Goal: Check status: Check status

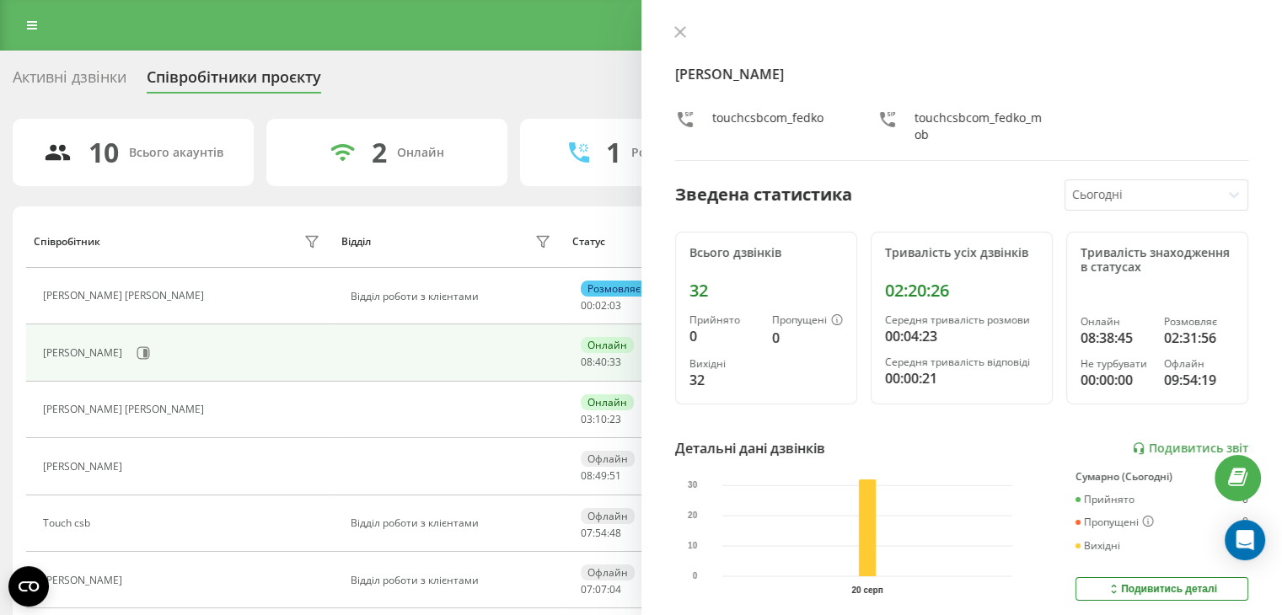
scroll to position [282, 0]
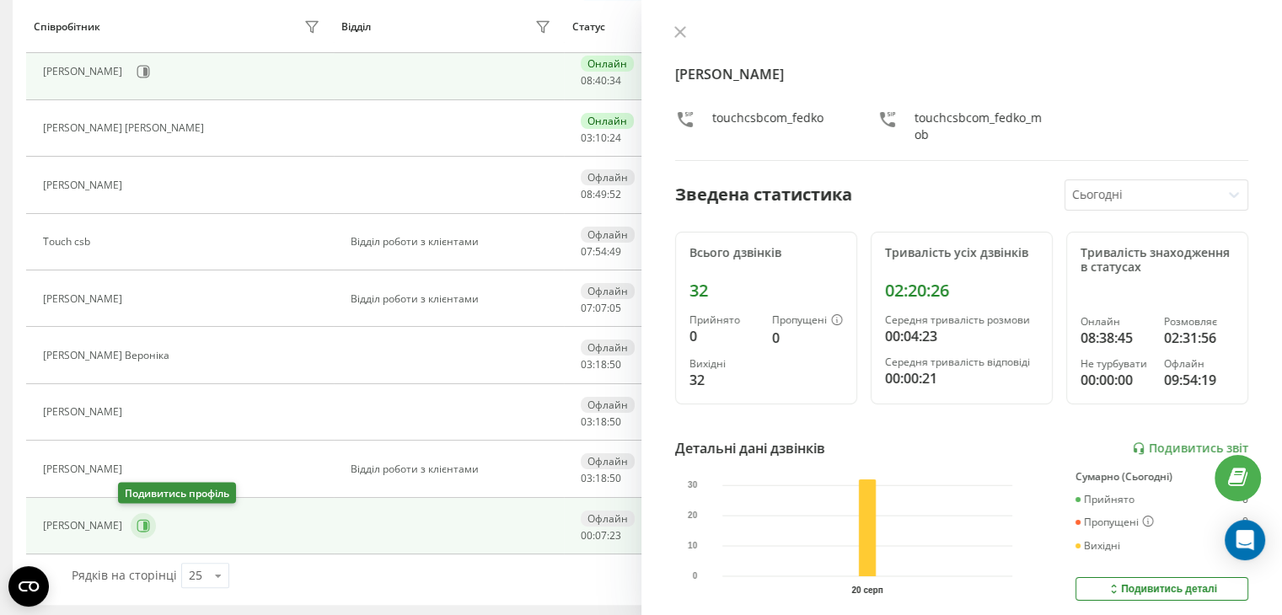
click at [139, 527] on button at bounding box center [143, 525] width 25 height 25
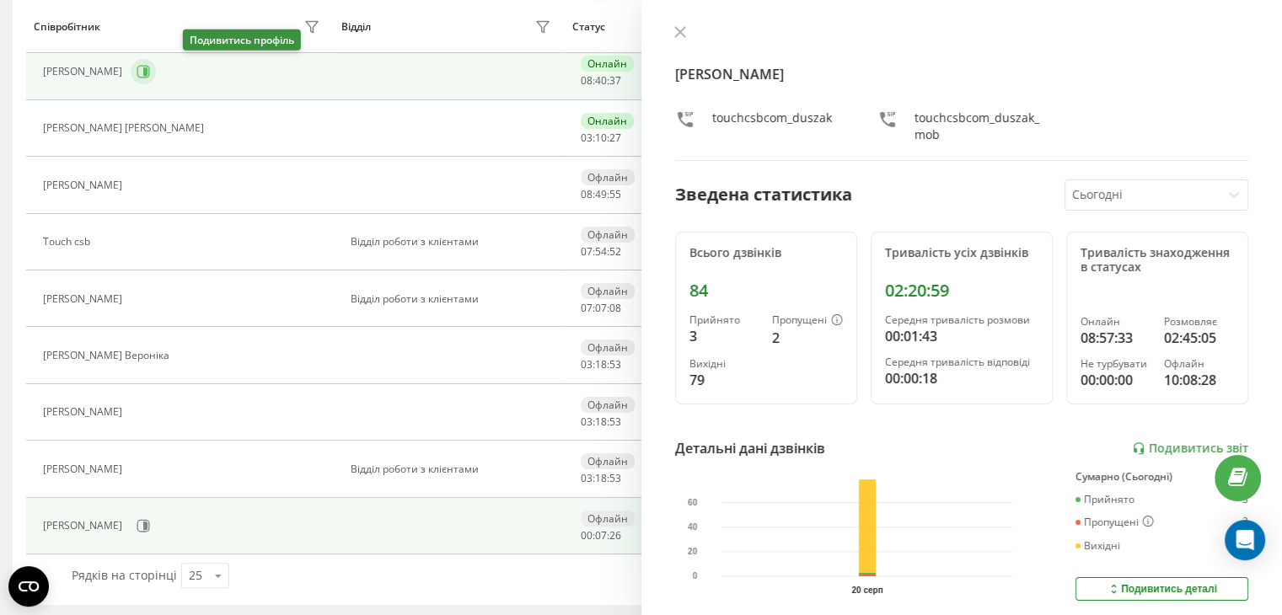
click at [156, 72] on button at bounding box center [143, 71] width 25 height 25
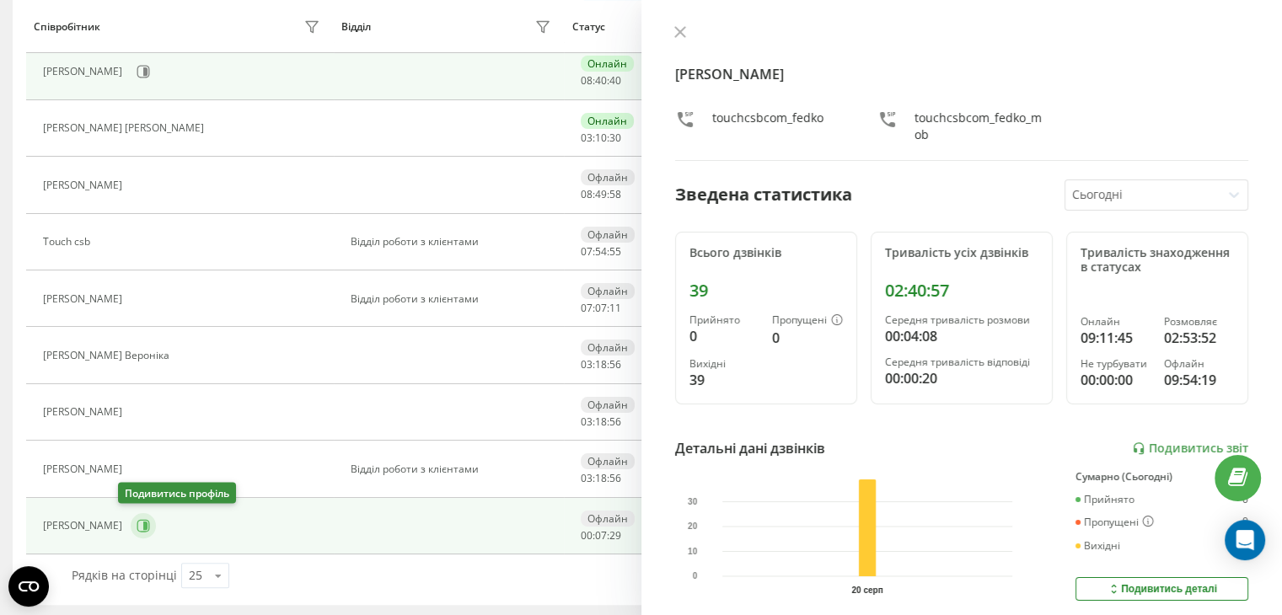
click at [137, 527] on icon at bounding box center [143, 525] width 13 height 13
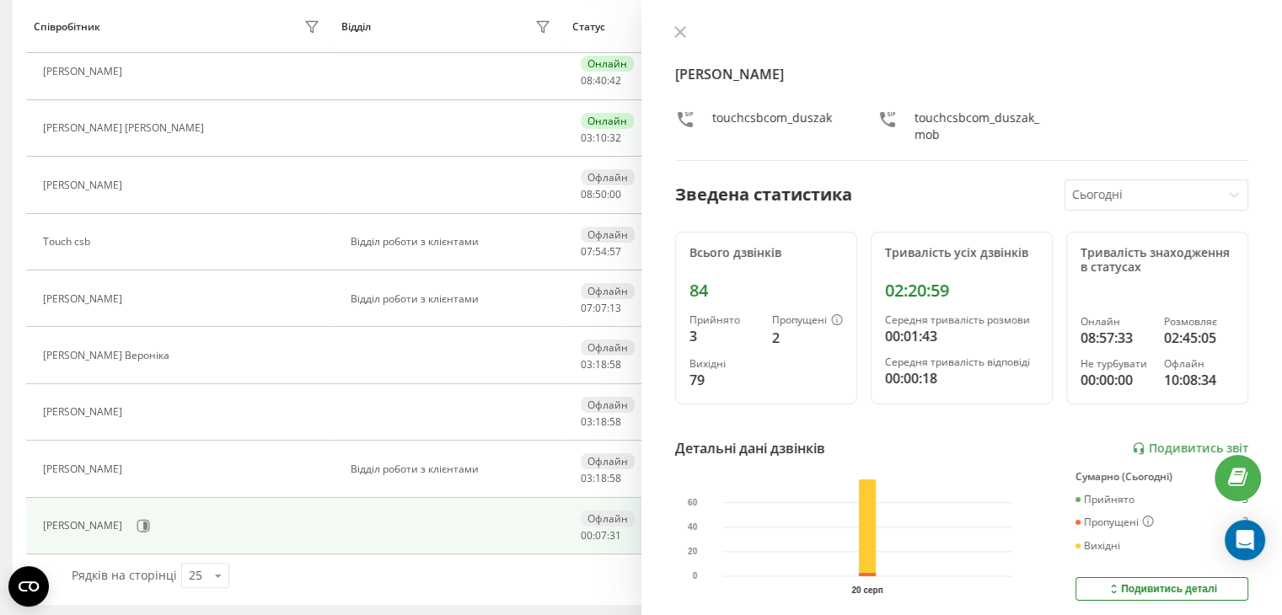
drag, startPoint x: 196, startPoint y: 73, endPoint x: 219, endPoint y: 56, distance: 29.0
click at [148, 72] on icon at bounding box center [140, 71] width 13 height 13
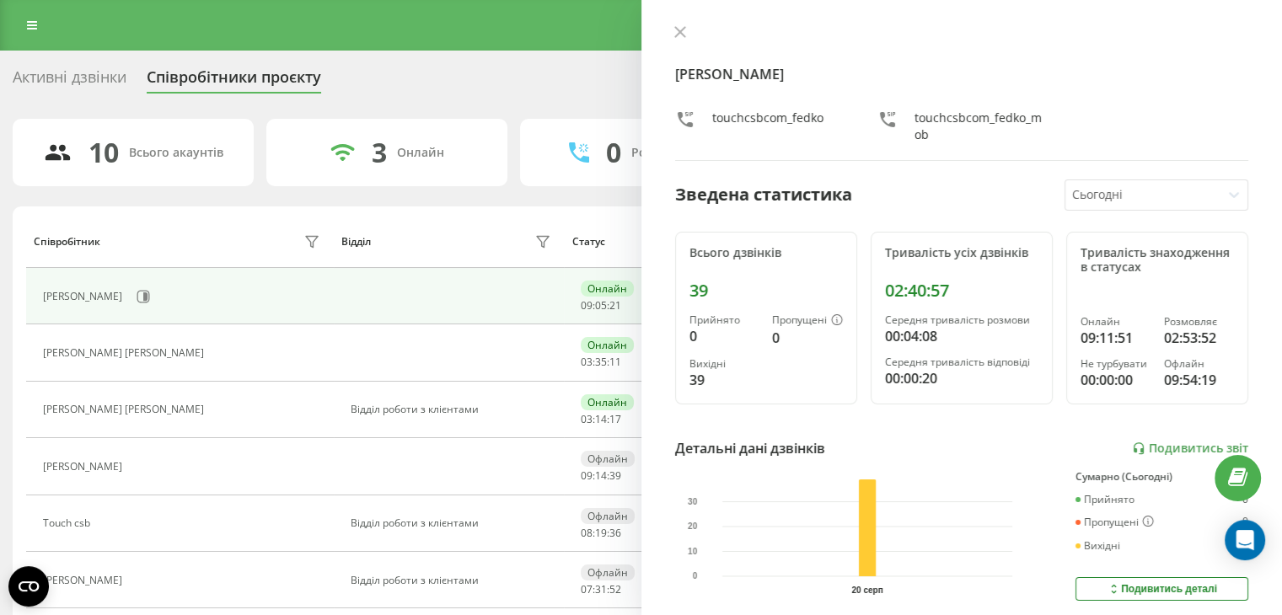
click at [212, 416] on button at bounding box center [222, 412] width 20 height 24
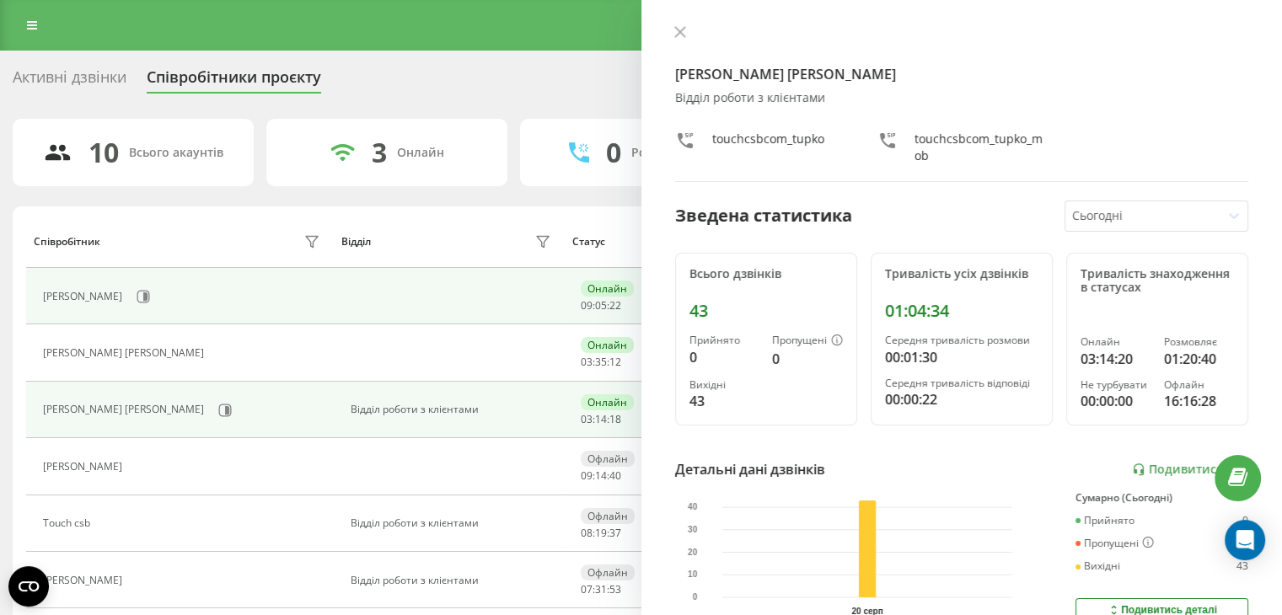
click at [209, 286] on div "[PERSON_NAME]" at bounding box center [184, 296] width 282 height 29
click at [150, 302] on icon at bounding box center [143, 296] width 13 height 13
